Goal: Transaction & Acquisition: Purchase product/service

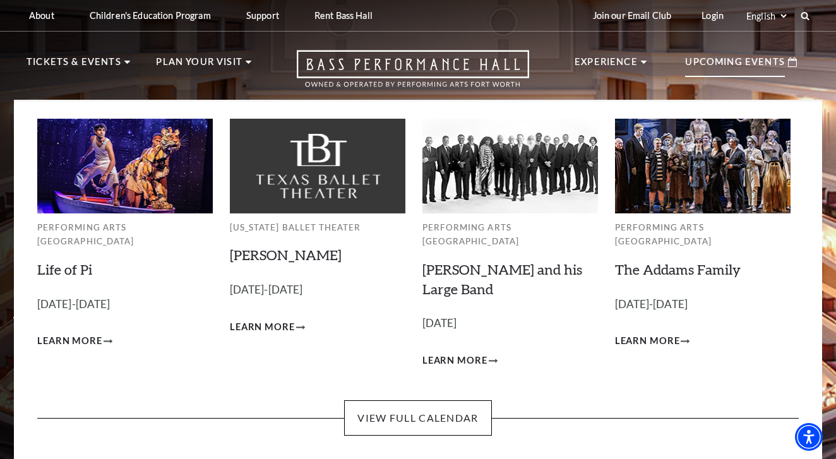
click at [503, 201] on img at bounding box center [509, 166] width 175 height 94
click at [463, 261] on link "[PERSON_NAME] and his Large Band" at bounding box center [502, 279] width 160 height 37
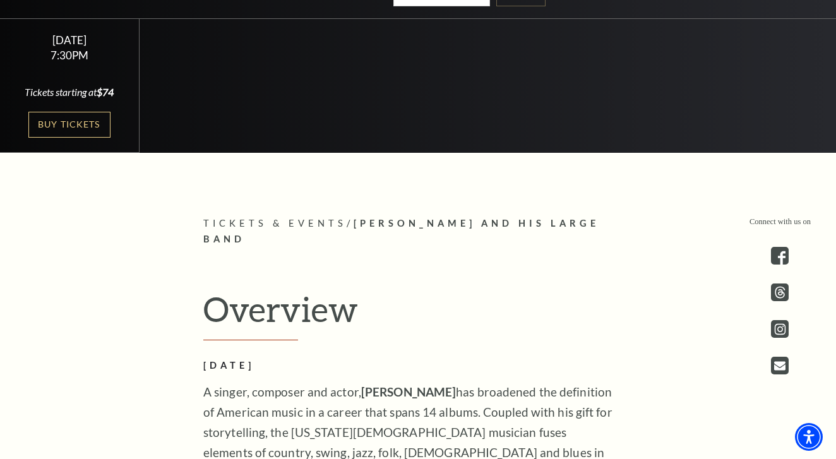
scroll to position [391, 0]
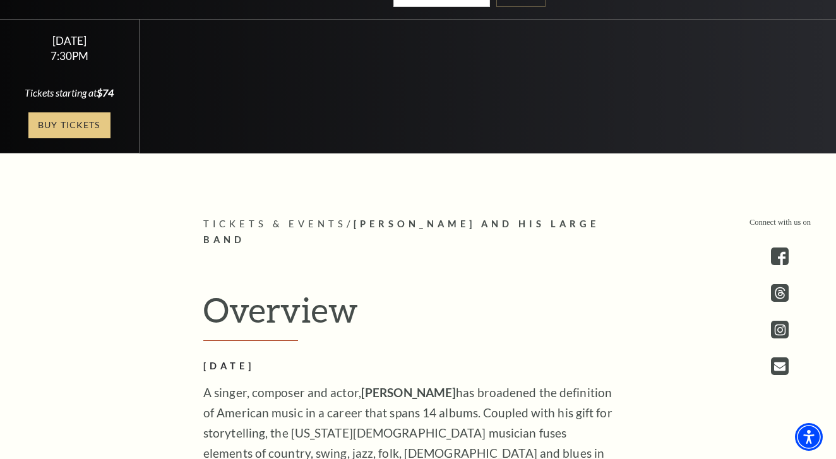
click at [69, 125] on link "Buy Tickets" at bounding box center [69, 125] width 82 height 26
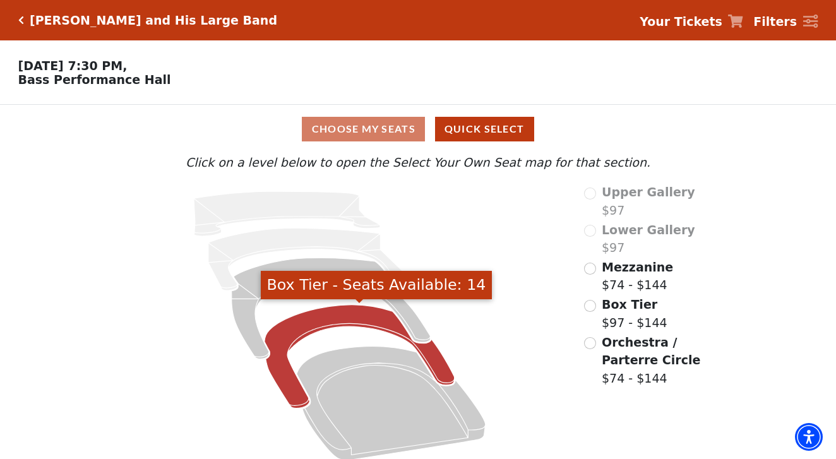
click at [339, 313] on icon "Box Tier - Seats Available: 14" at bounding box center [359, 357] width 190 height 104
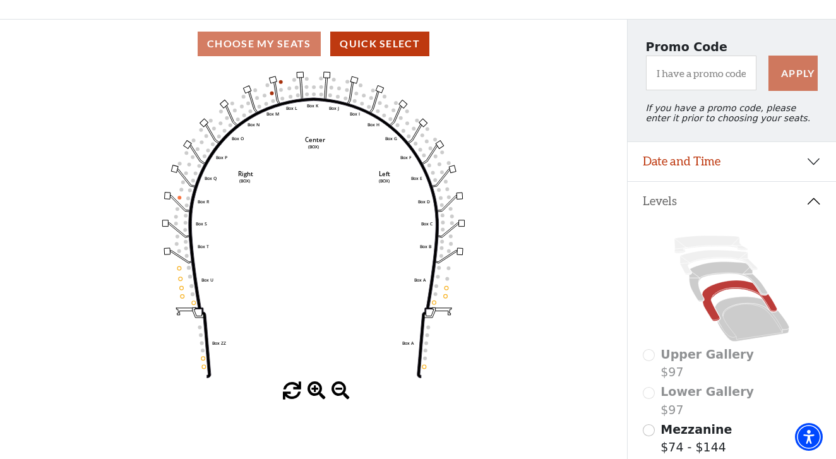
scroll to position [97, 0]
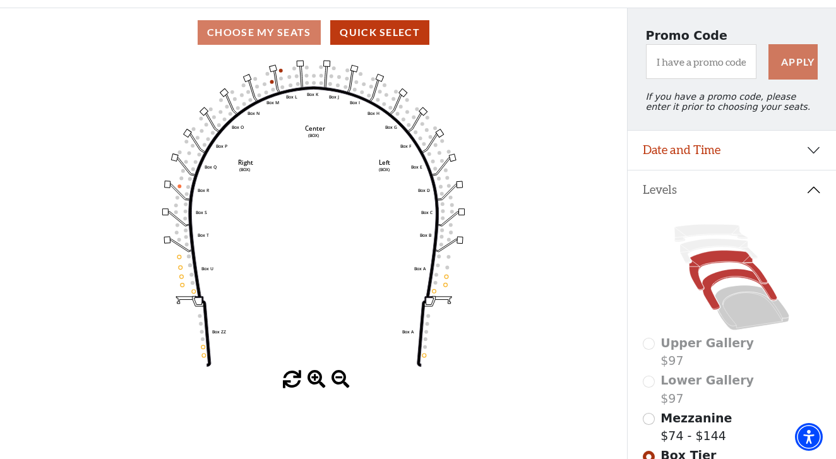
click at [720, 258] on icon at bounding box center [728, 271] width 78 height 40
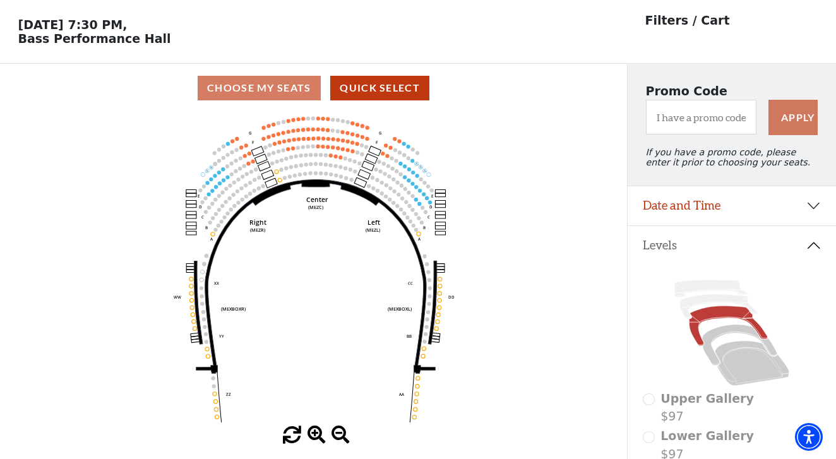
scroll to position [59, 0]
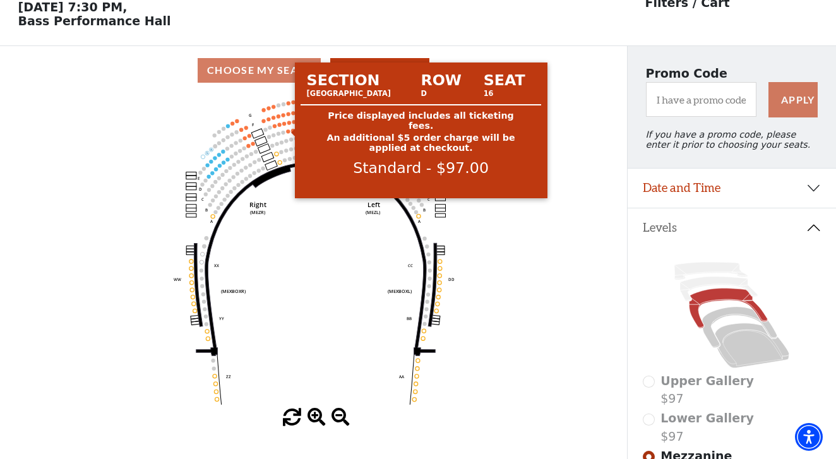
click at [287, 131] on circle at bounding box center [288, 131] width 4 height 4
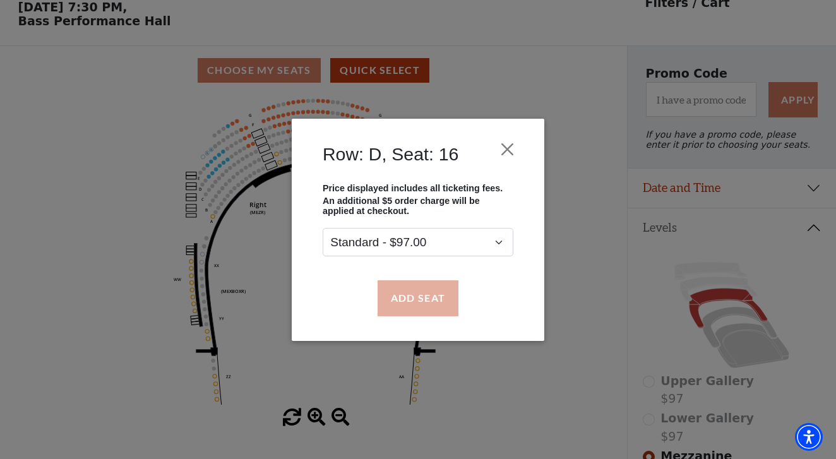
click at [420, 302] on button "Add Seat" at bounding box center [417, 297] width 81 height 35
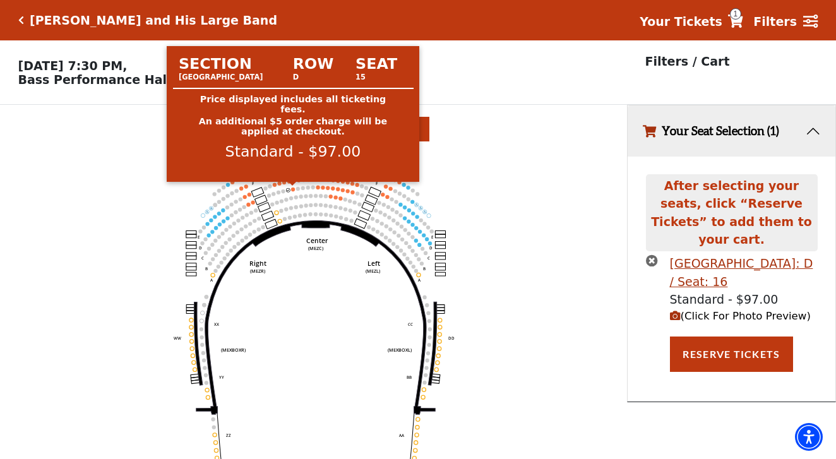
click at [294, 189] on circle at bounding box center [293, 189] width 4 height 4
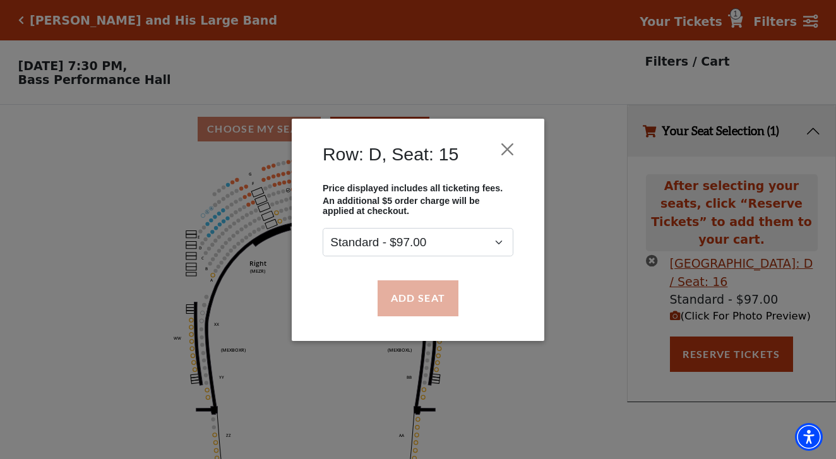
click at [425, 299] on button "Add Seat" at bounding box center [417, 297] width 81 height 35
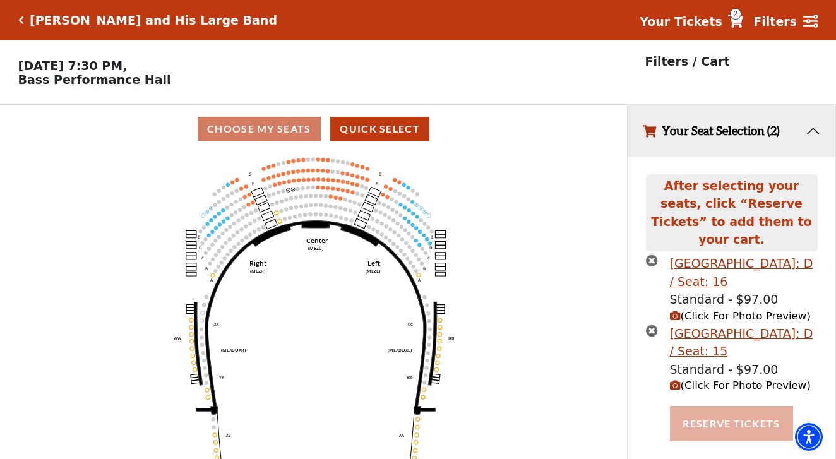
click at [708, 406] on button "Reserve Tickets" at bounding box center [731, 423] width 122 height 35
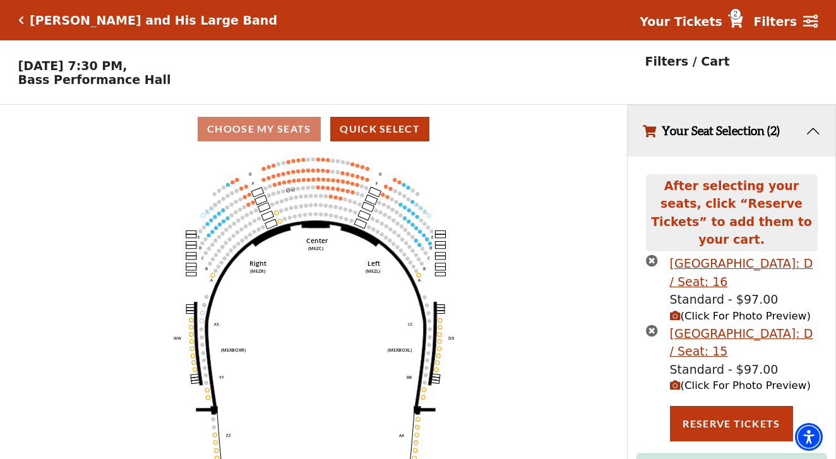
click at [741, 19] on span "2" at bounding box center [735, 13] width 11 height 11
click at [706, 25] on strong "Your Tickets" at bounding box center [680, 22] width 83 height 14
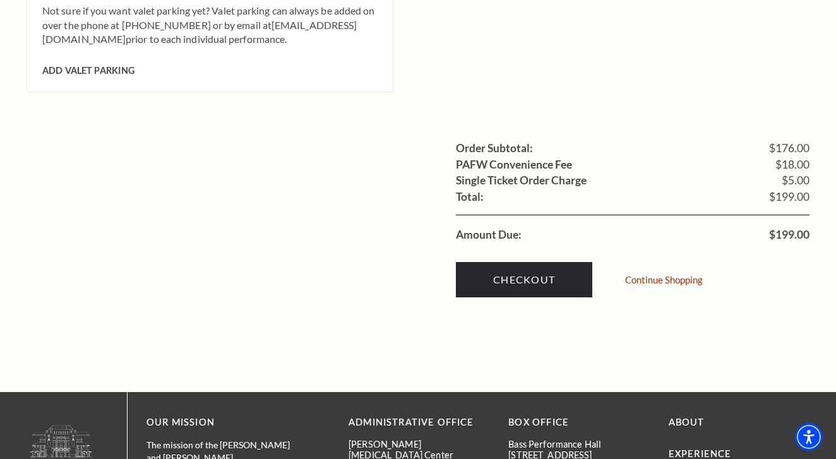
scroll to position [1270, 0]
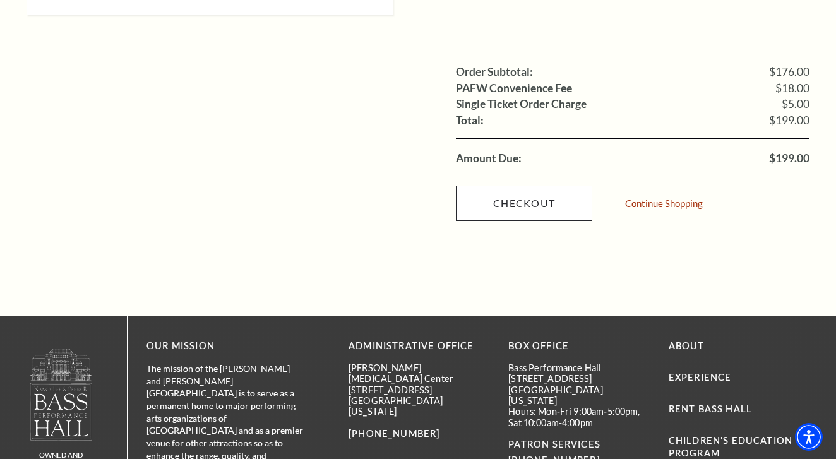
click at [521, 186] on link "Checkout" at bounding box center [524, 203] width 136 height 35
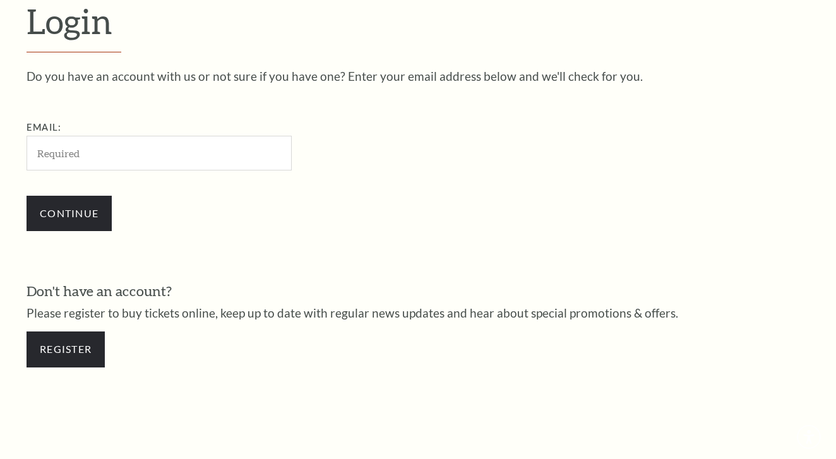
scroll to position [348, 0]
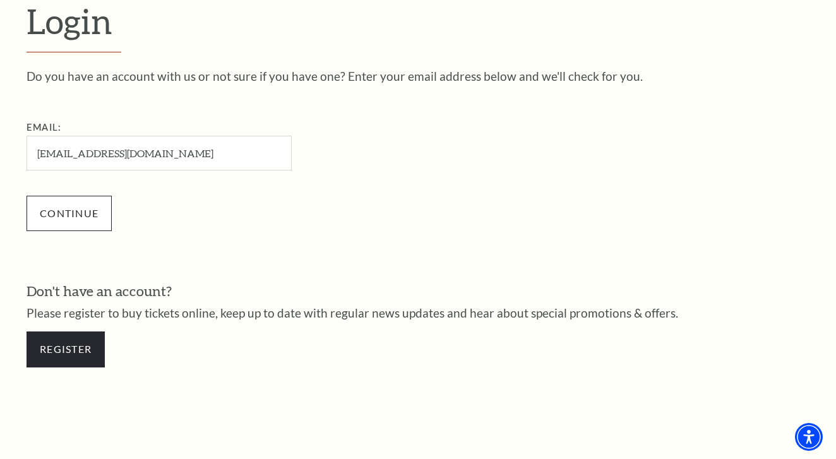
type input "[EMAIL_ADDRESS][DOMAIN_NAME]"
click at [78, 210] on input "Continue" at bounding box center [69, 213] width 85 height 35
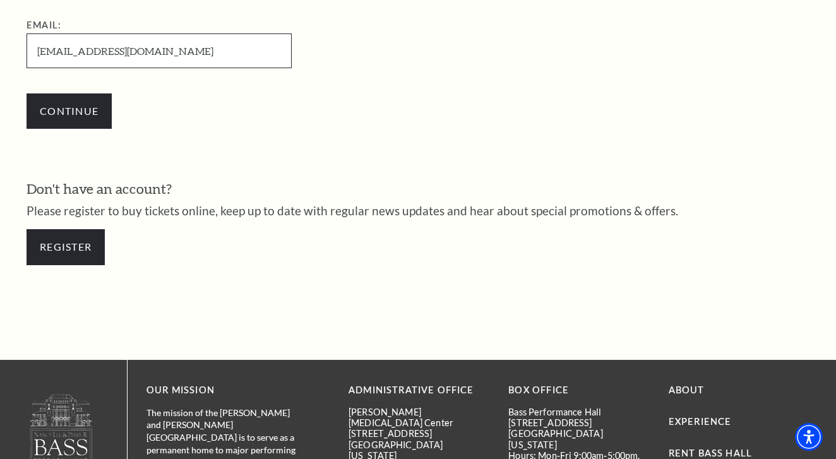
scroll to position [474, 0]
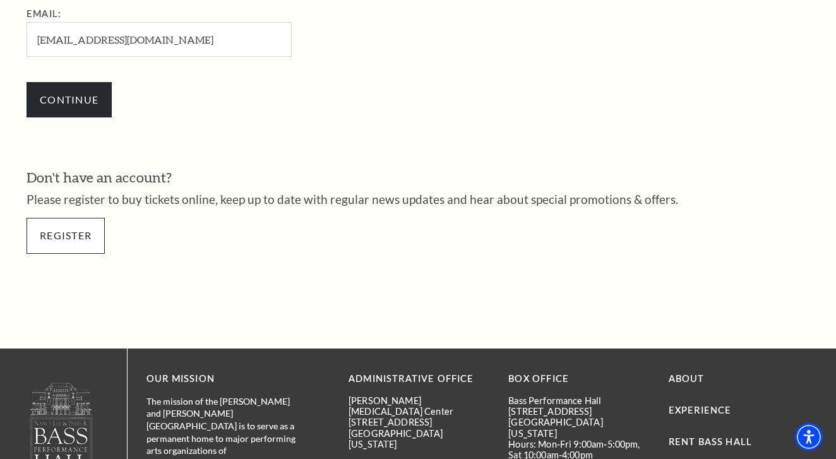
click at [65, 232] on link "Register" at bounding box center [66, 235] width 78 height 35
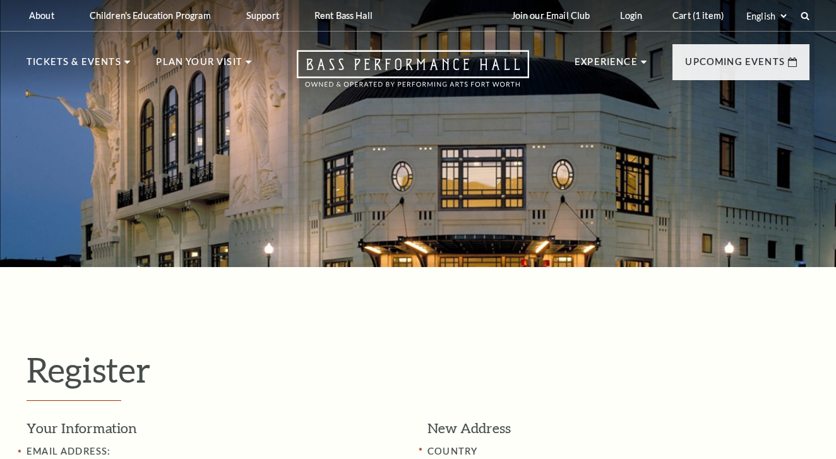
select select "1"
select select "[GEOGRAPHIC_DATA]"
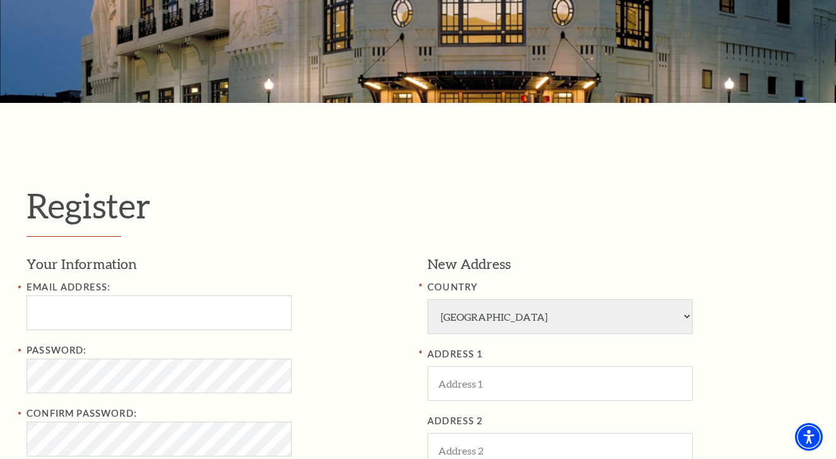
scroll to position [165, 0]
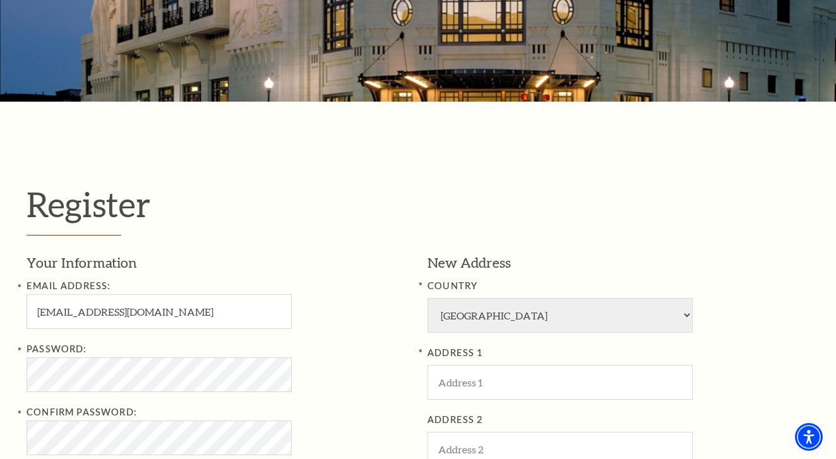
type input "[EMAIL_ADDRESS][DOMAIN_NAME]"
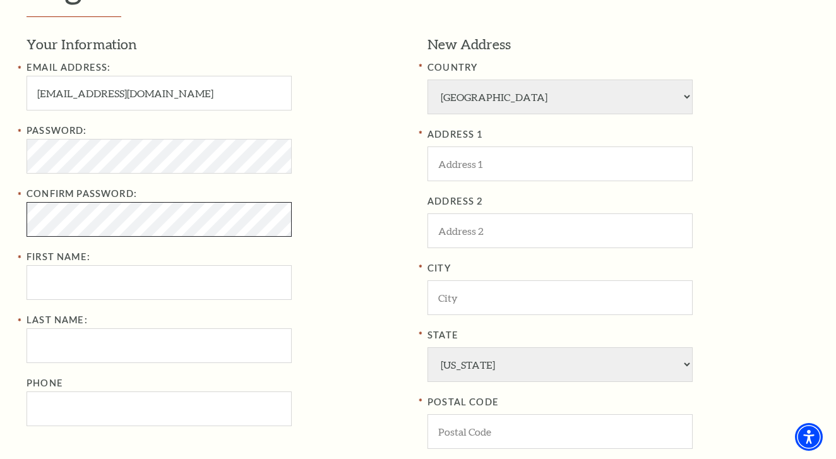
scroll to position [388, 0]
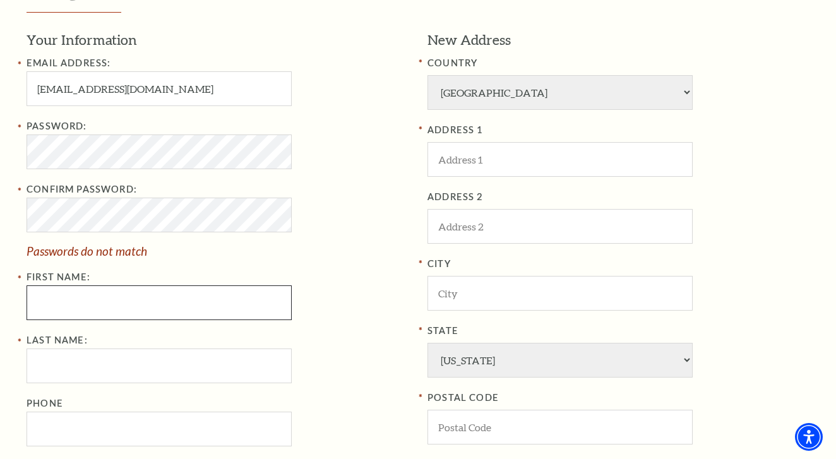
click at [86, 295] on input "First Name:" at bounding box center [159, 302] width 265 height 35
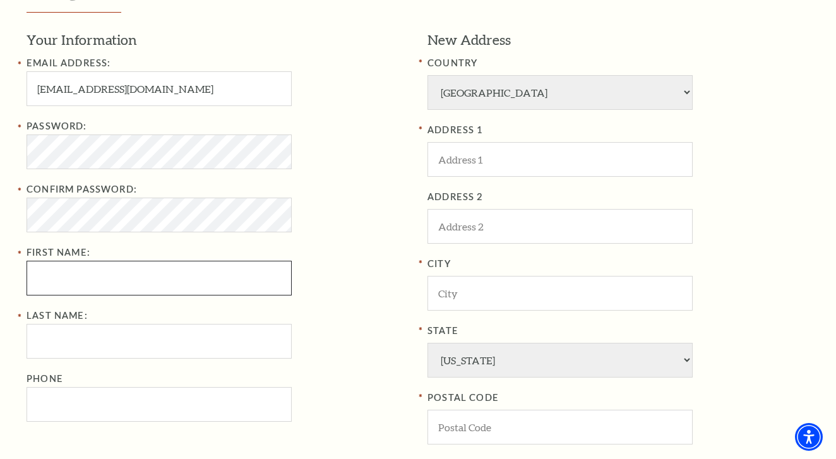
click at [64, 280] on input "First Name:" at bounding box center [159, 278] width 265 height 35
type input "Kevin"
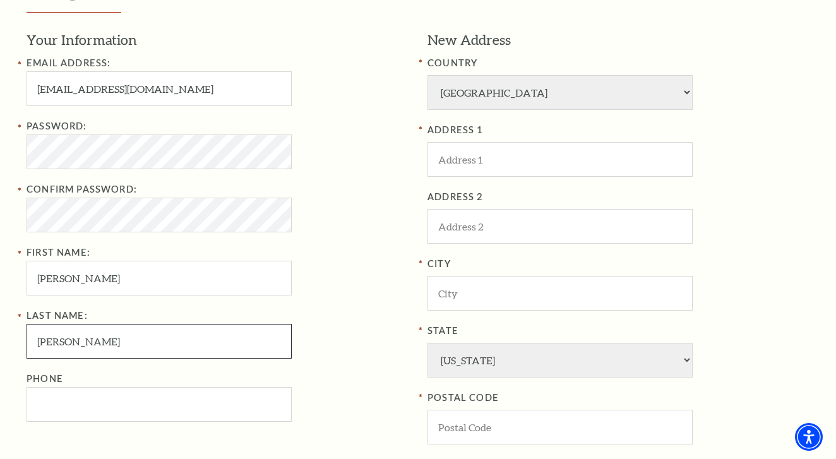
type input "Moore"
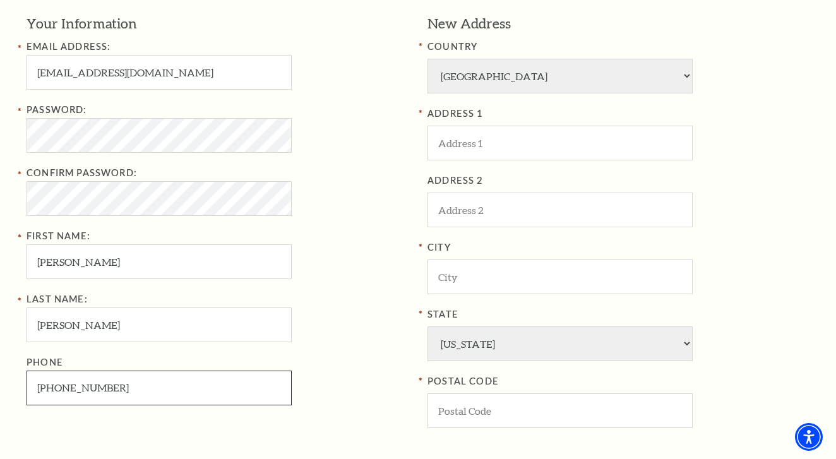
scroll to position [398, 0]
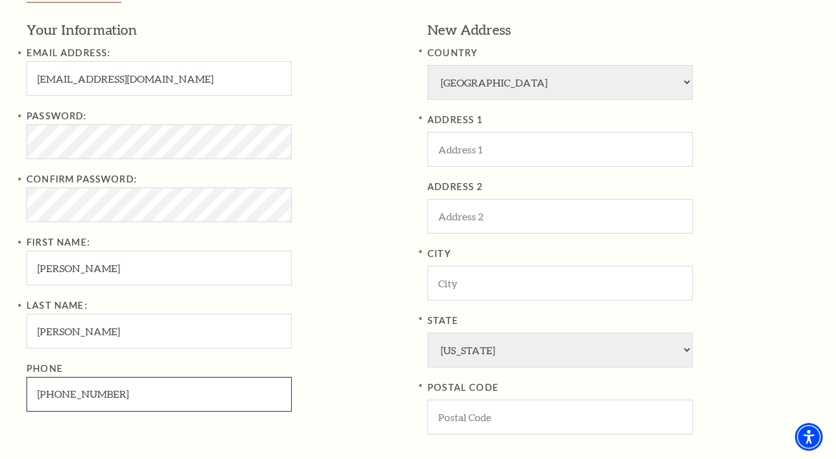
type input "817-219-8005"
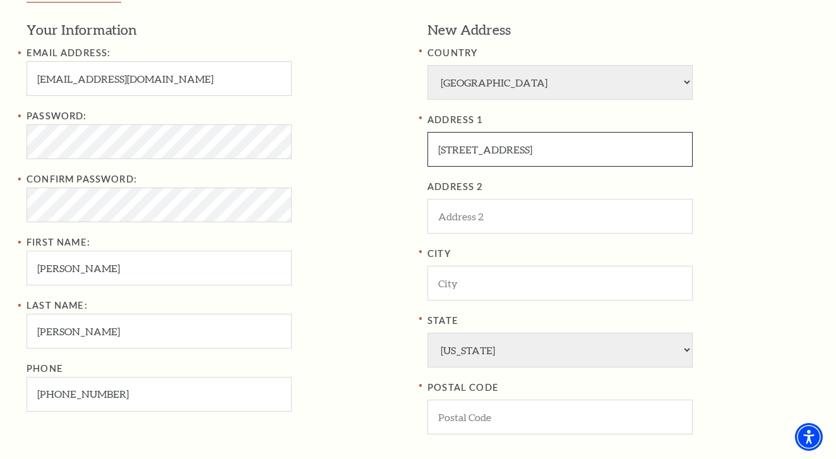
type input "7716 Hill City Hwy"
type input "[PERSON_NAME]"
type input "76476"
click at [340, 330] on div "Last Name: Moore Phone 817-219-8005" at bounding box center [218, 355] width 382 height 114
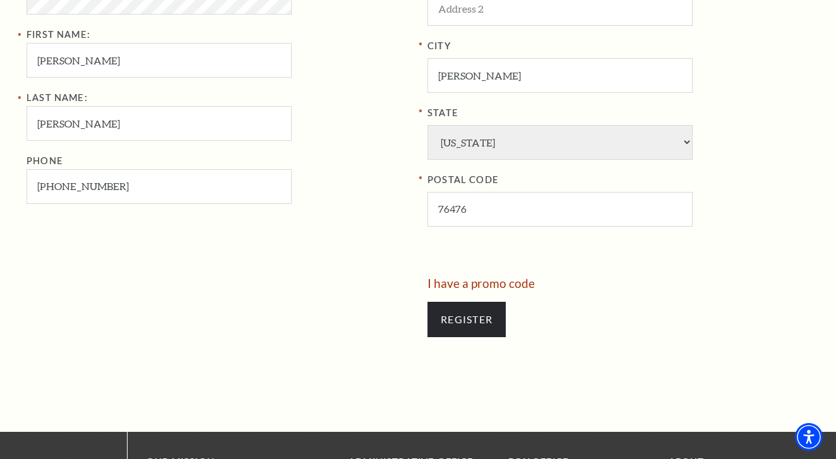
scroll to position [607, 0]
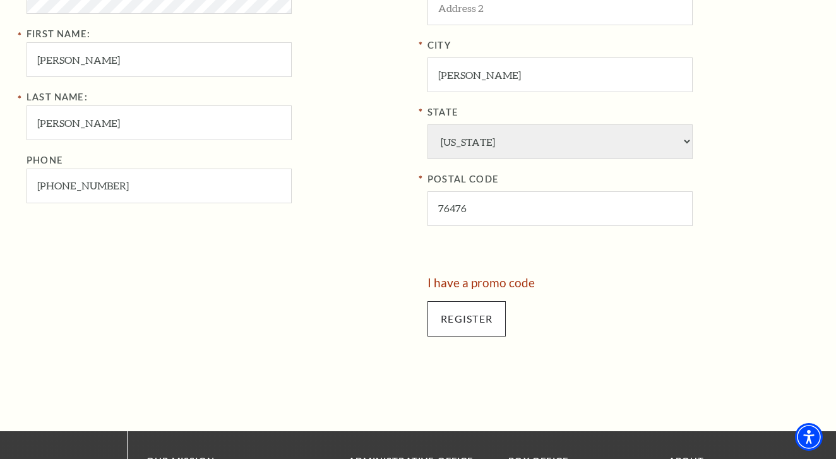
click at [473, 301] on input "Register" at bounding box center [466, 318] width 78 height 35
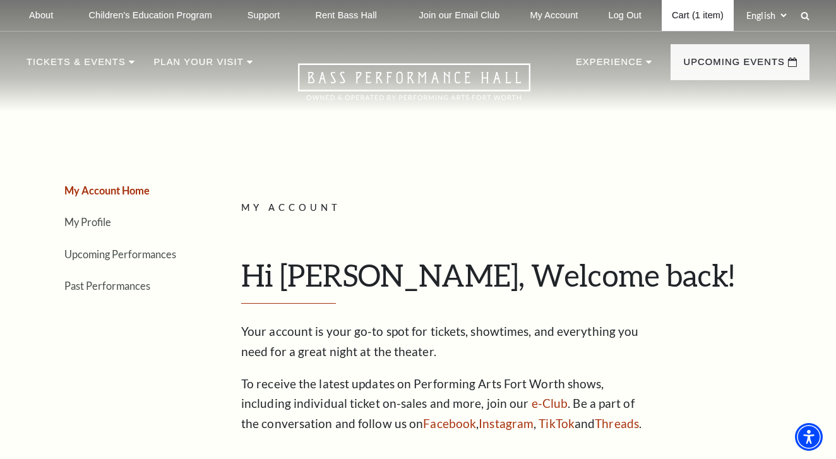
click at [679, 25] on link "Cart (1 item)" at bounding box center [698, 15] width 72 height 31
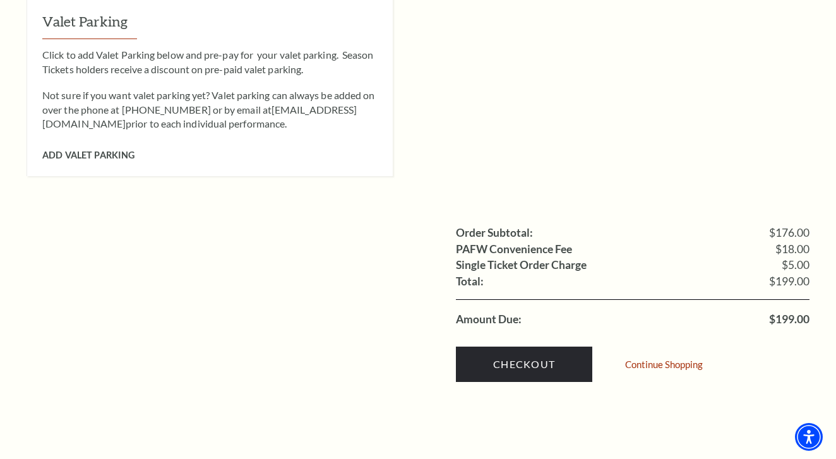
scroll to position [1110, 0]
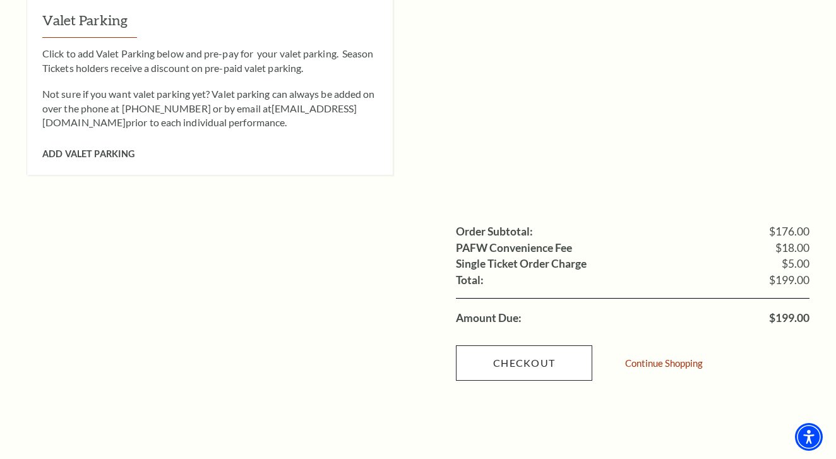
click at [518, 345] on link "Checkout" at bounding box center [524, 362] width 136 height 35
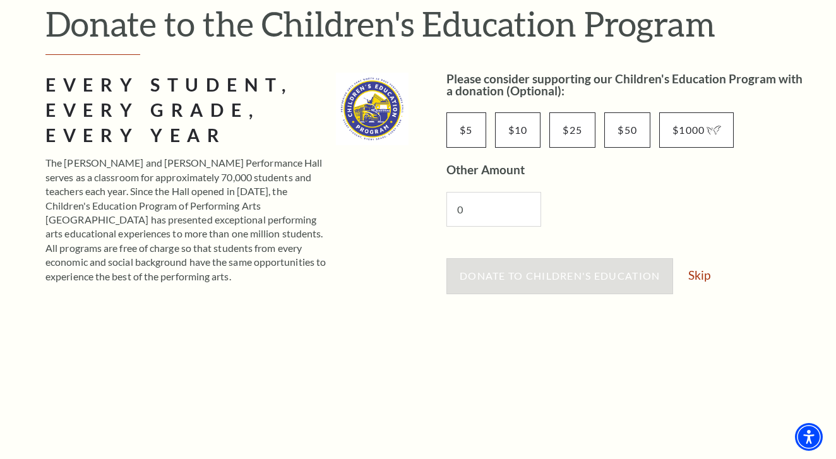
scroll to position [155, 0]
click at [706, 275] on link "Skip" at bounding box center [699, 276] width 22 height 12
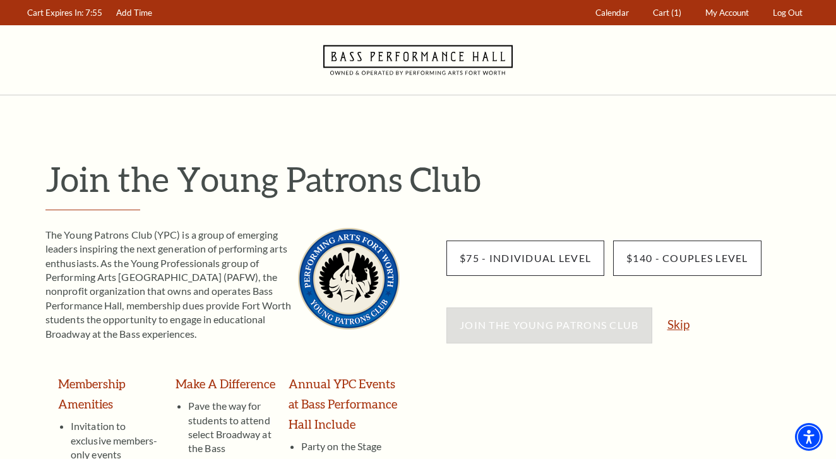
click at [678, 328] on link "Skip" at bounding box center [678, 324] width 22 height 12
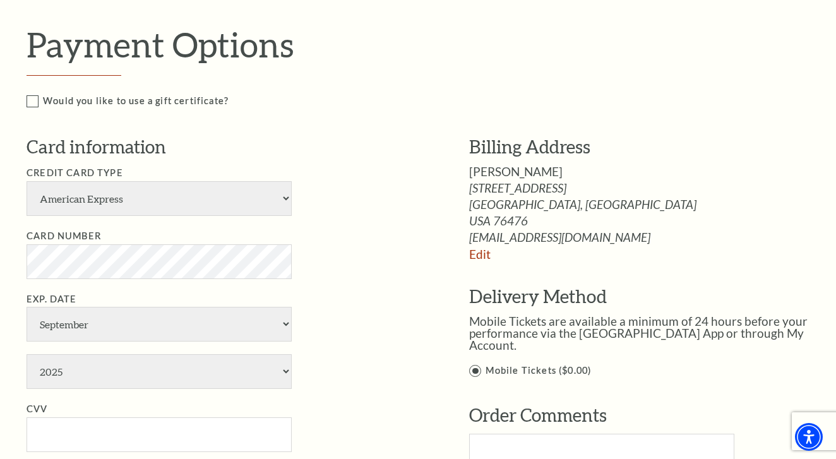
scroll to position [573, 0]
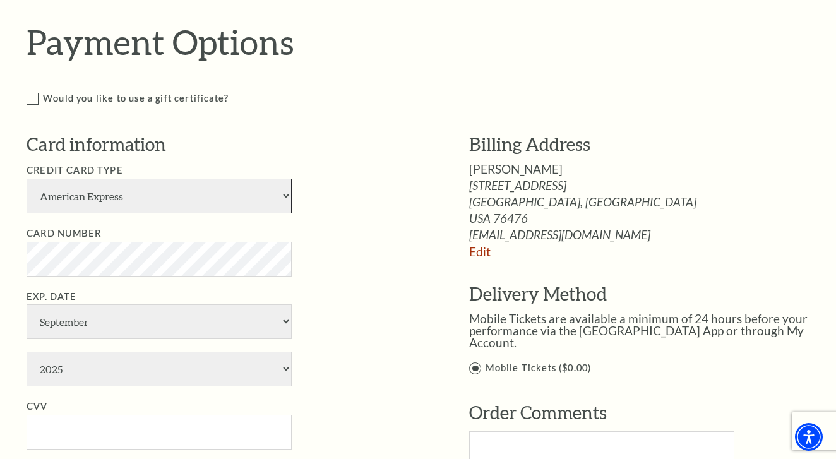
select select "25"
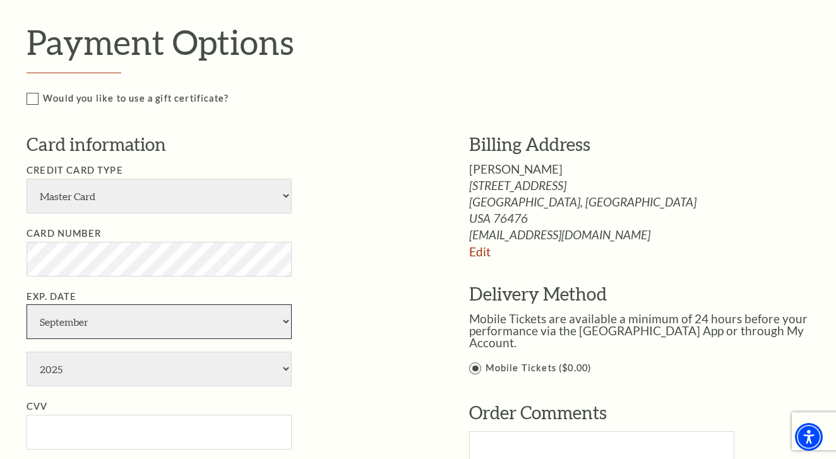
select select "10"
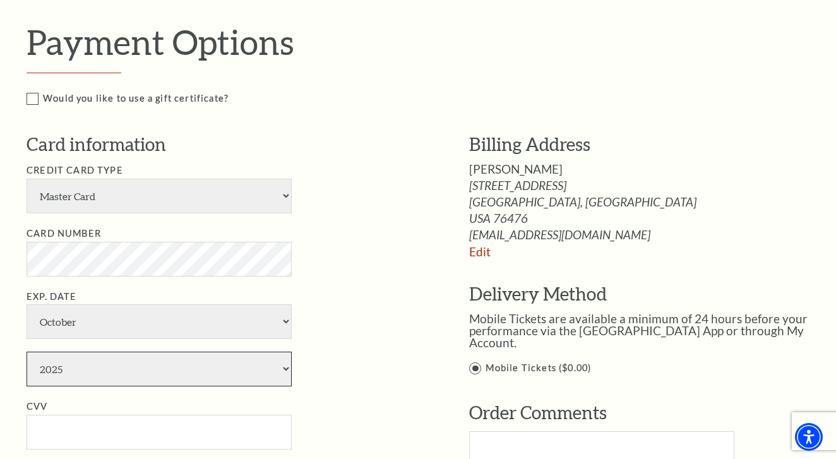
select select "2029"
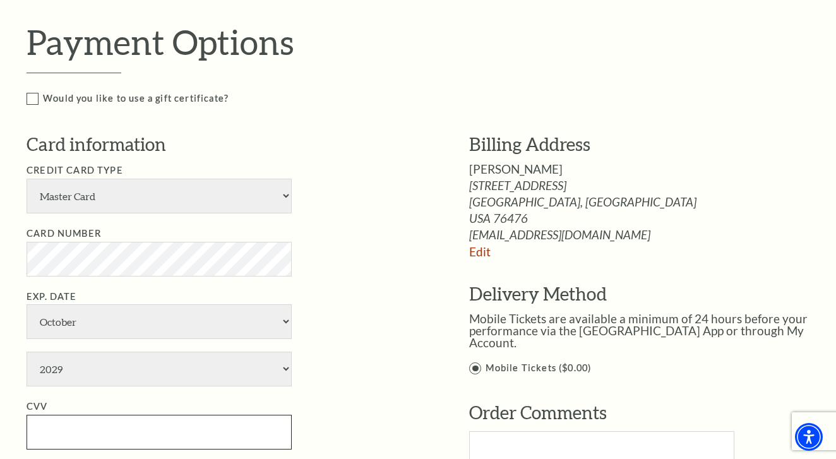
click at [156, 415] on input "CVV" at bounding box center [159, 432] width 265 height 35
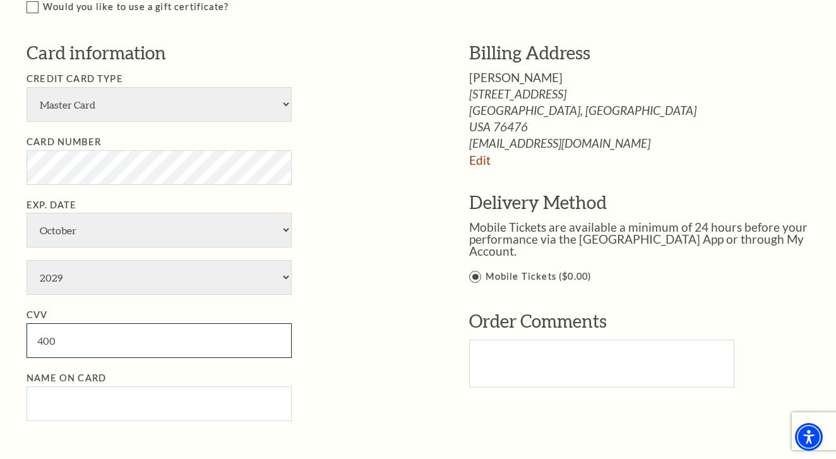
scroll to position [680, 0]
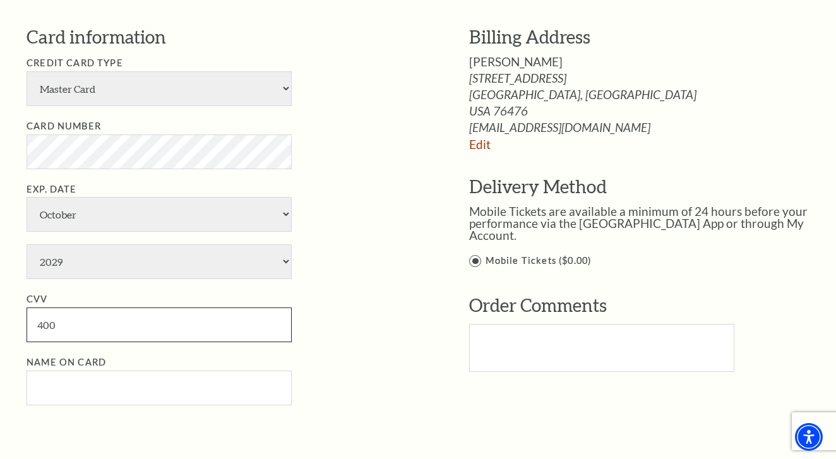
type input "400"
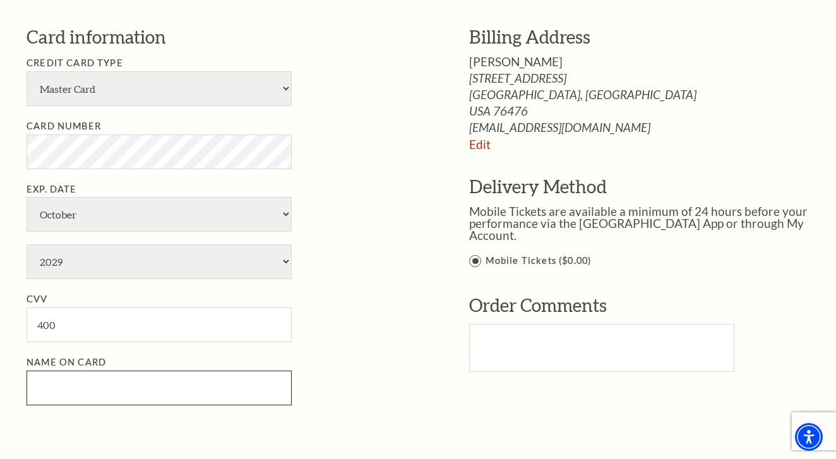
click at [112, 371] on input "Name on Card" at bounding box center [159, 388] width 265 height 35
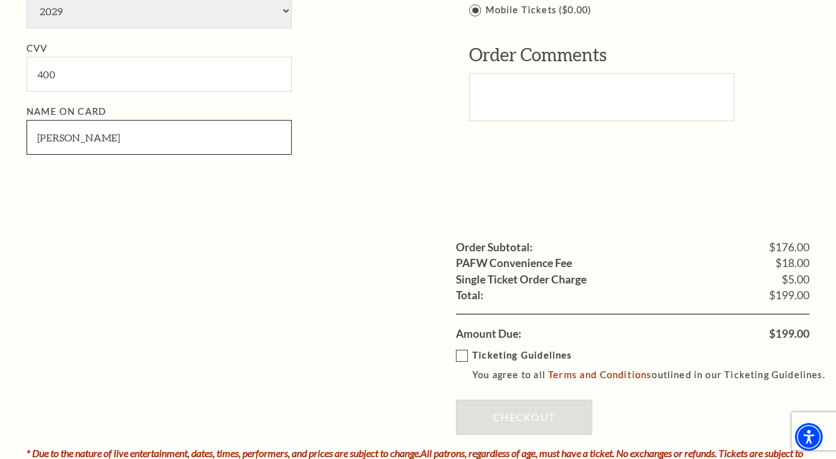
scroll to position [933, 0]
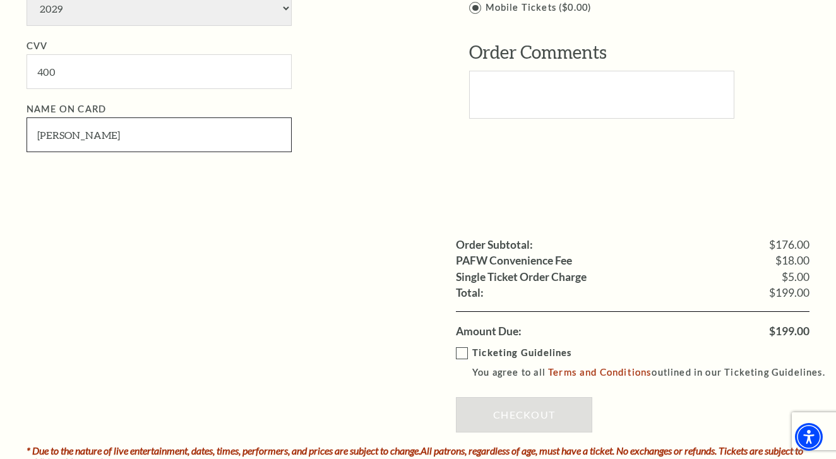
type input "Kevin Moore"
click at [464, 345] on label "Ticketing Guidelines You agree to all Terms and Conditions outlined in our Tick…" at bounding box center [646, 362] width 381 height 35
click at [0, 0] on input "Ticketing Guidelines You agree to all Terms and Conditions outlined in our Tick…" at bounding box center [0, 0] width 0 height 0
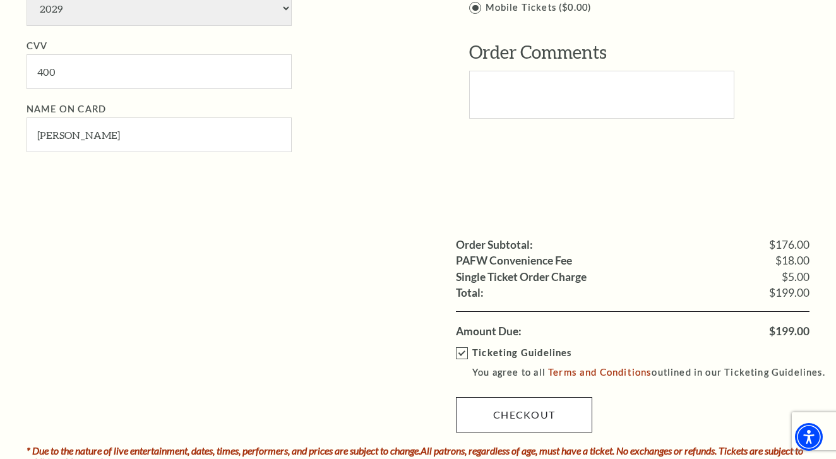
click at [521, 397] on link "Checkout" at bounding box center [524, 414] width 136 height 35
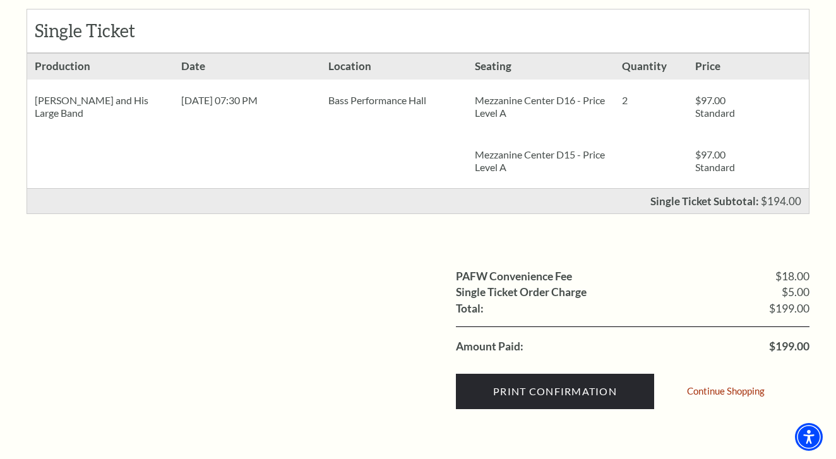
scroll to position [267, 0]
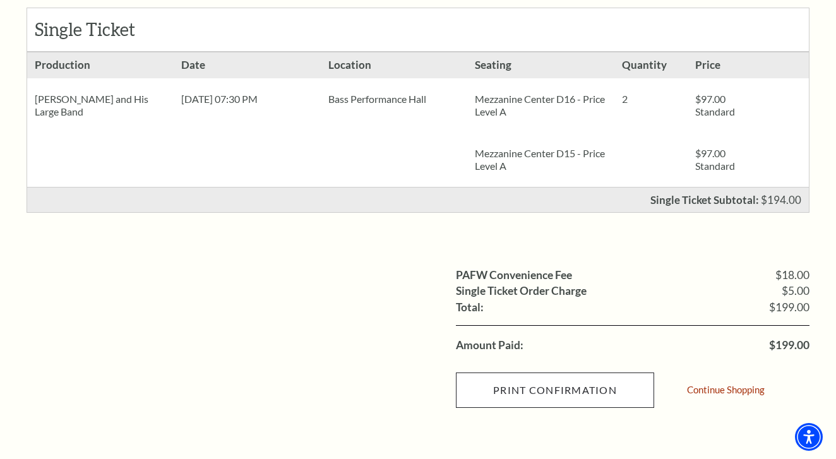
click at [554, 388] on input "Print Confirmation" at bounding box center [555, 389] width 198 height 35
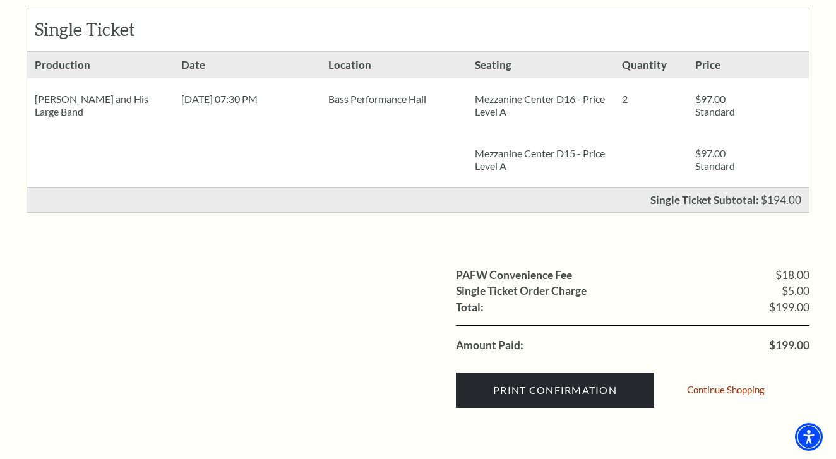
scroll to position [210, 0]
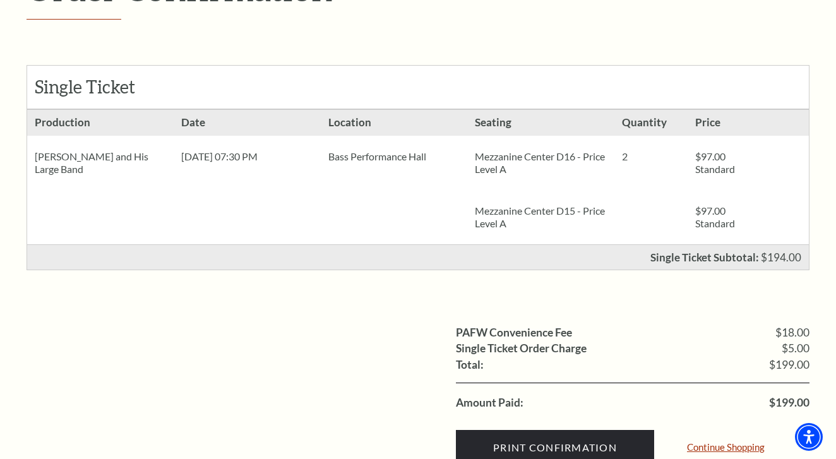
click at [723, 443] on link "Continue Shopping" at bounding box center [726, 446] width 78 height 9
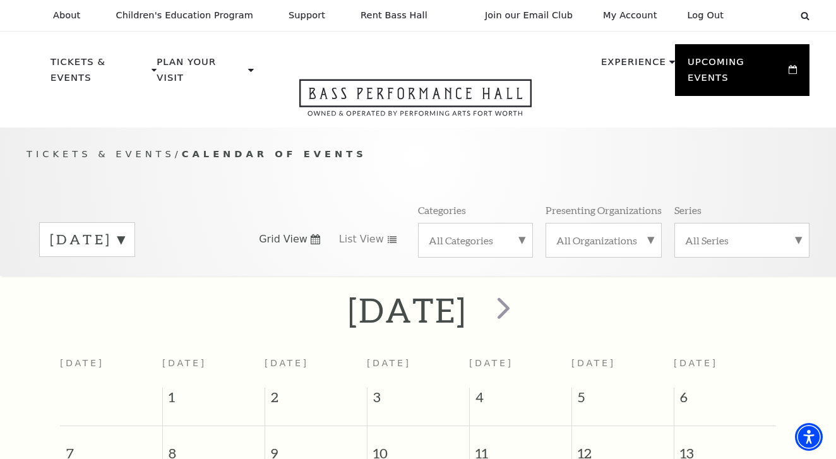
scroll to position [111, 0]
